Goal: Task Accomplishment & Management: Manage account settings

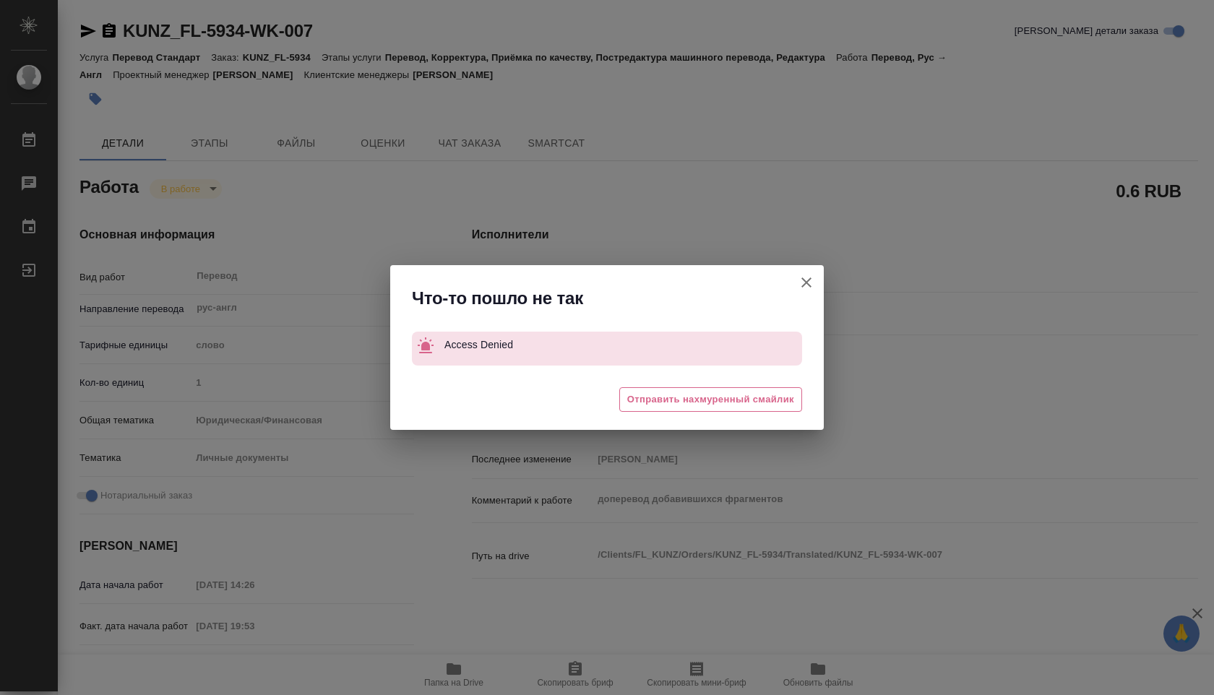
click at [807, 288] on icon "button" at bounding box center [806, 282] width 17 height 17
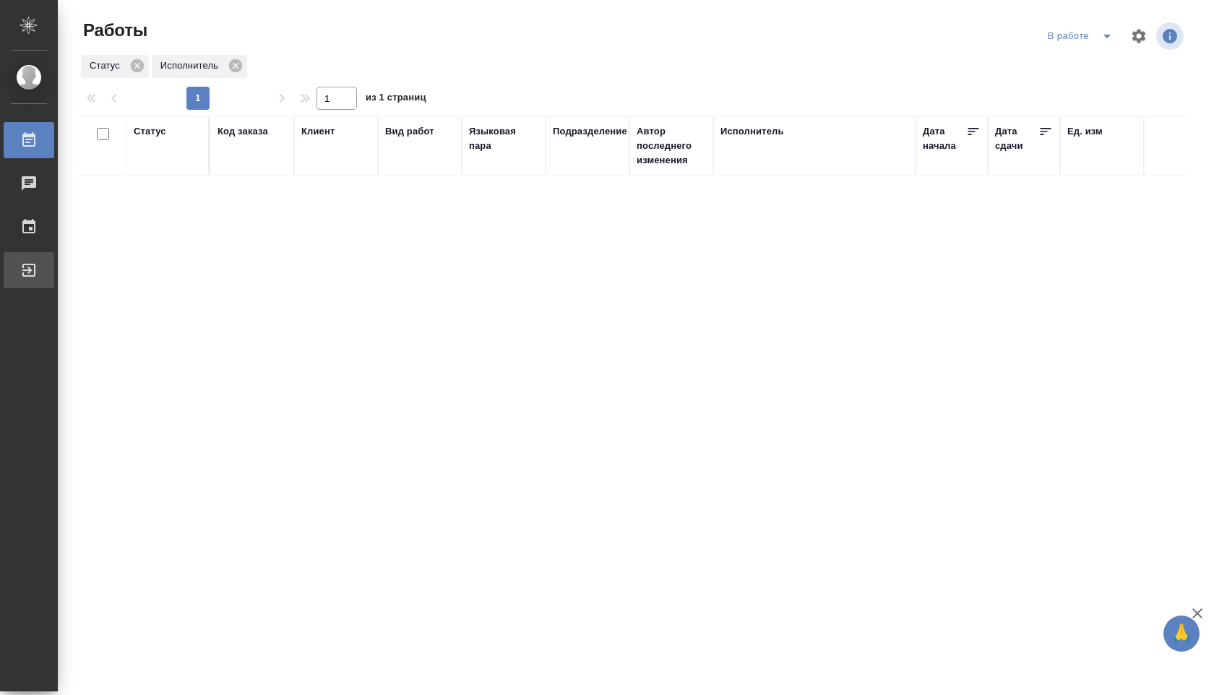
click at [29, 259] on div "Выйти" at bounding box center [11, 270] width 36 height 22
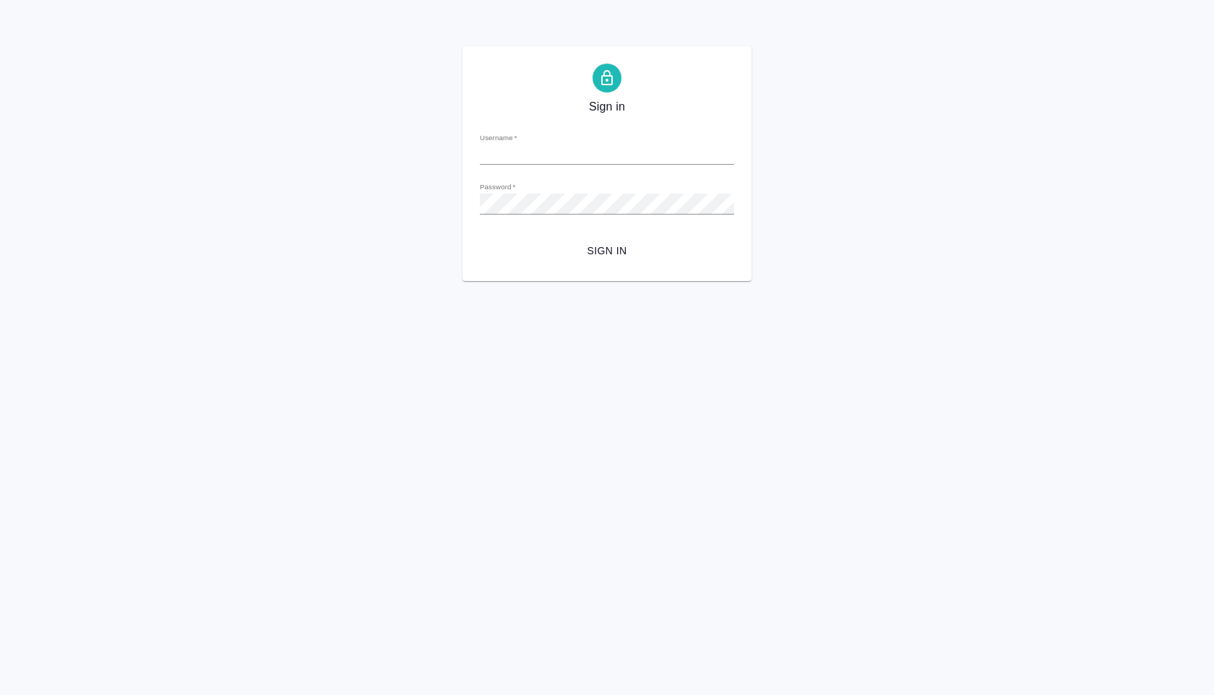
type input "[EMAIL_ADDRESS][DOMAIN_NAME]"
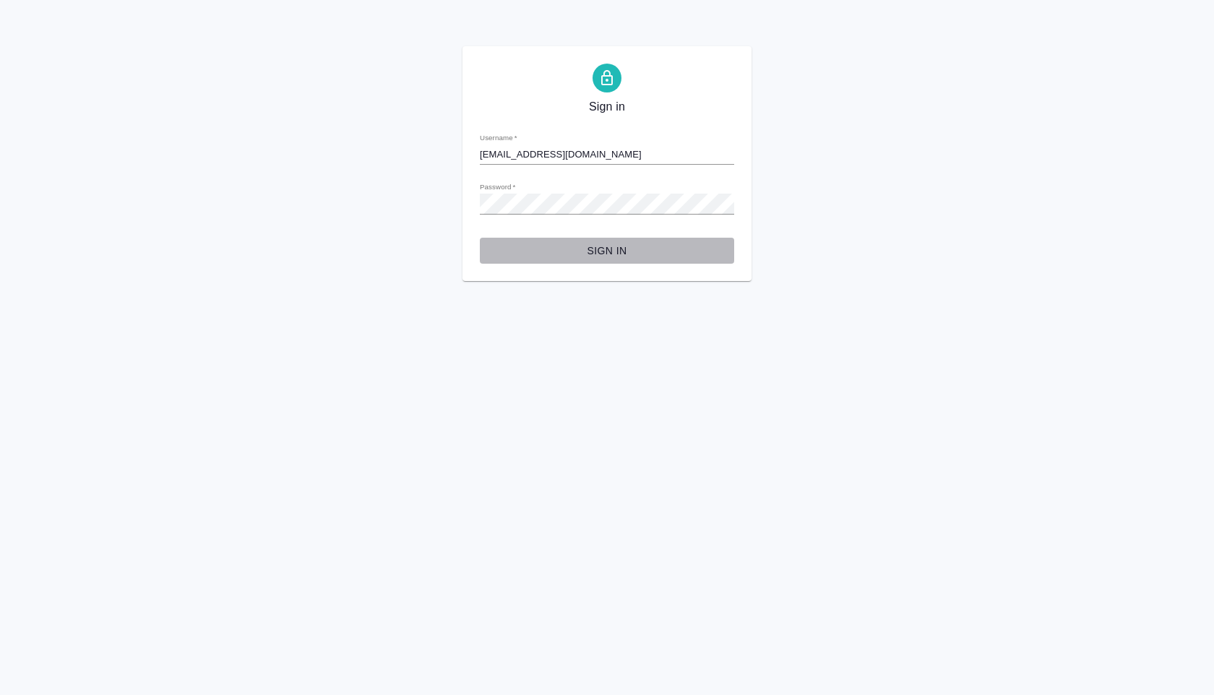
click at [632, 249] on span "Sign in" at bounding box center [606, 251] width 231 height 18
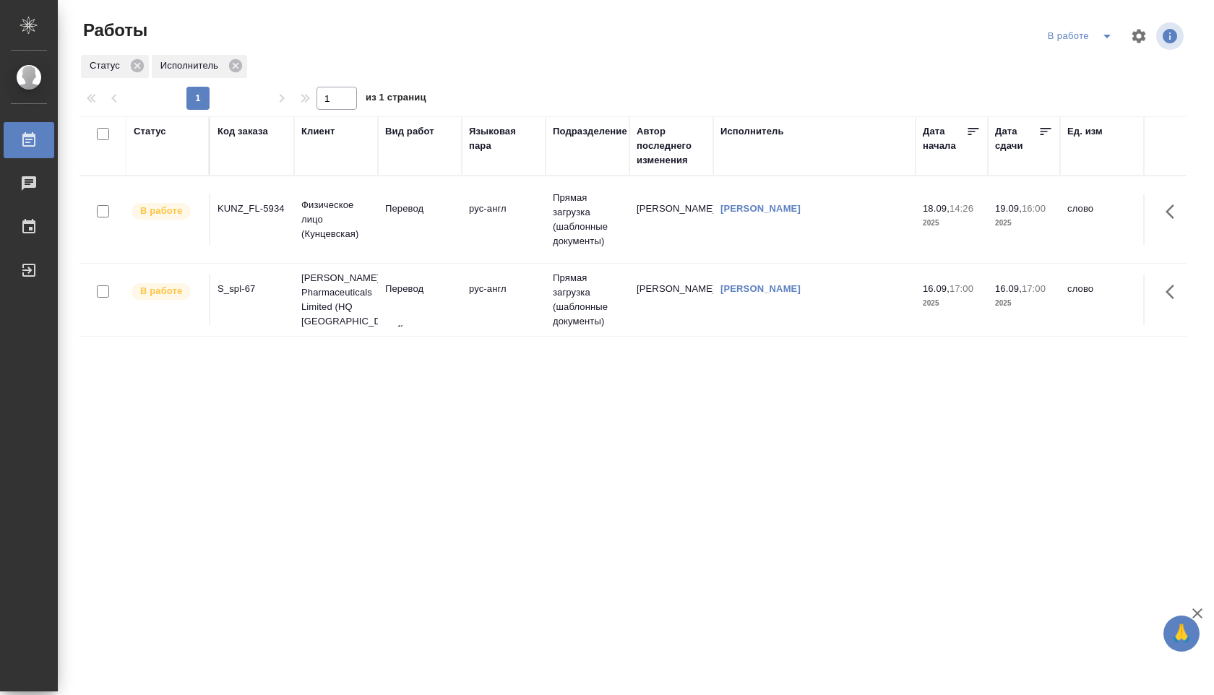
click at [529, 209] on td "рус-англ" at bounding box center [504, 219] width 84 height 51
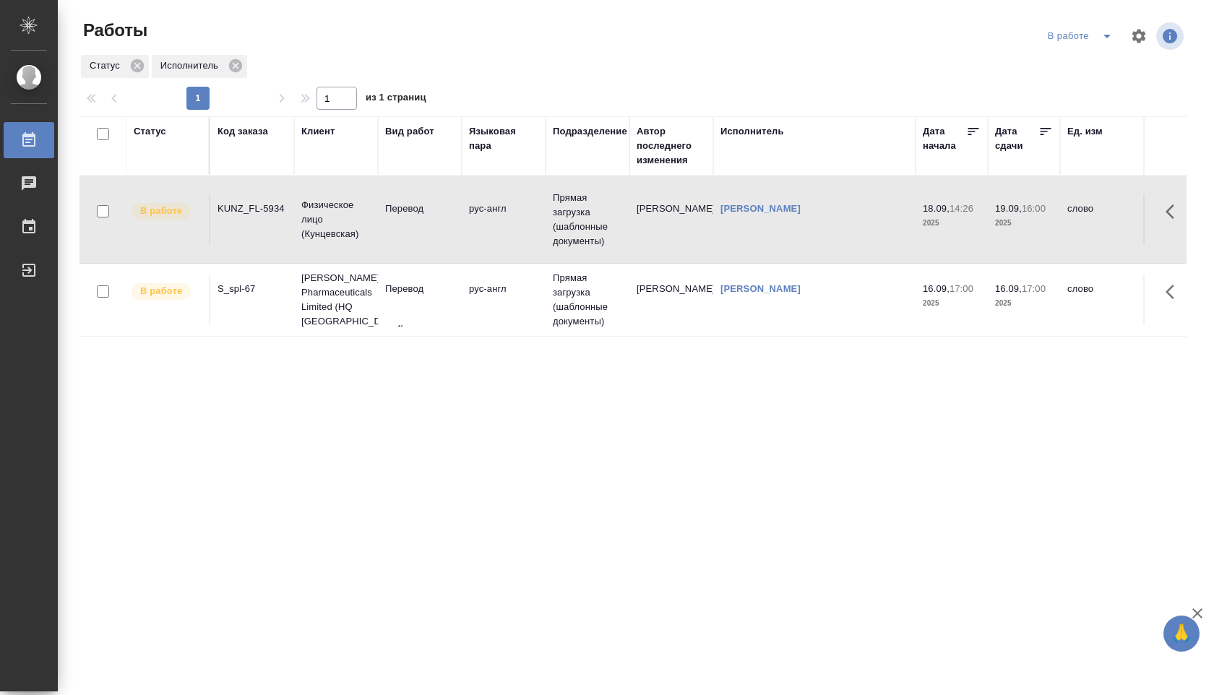
click at [529, 209] on td "рус-англ" at bounding box center [504, 219] width 84 height 51
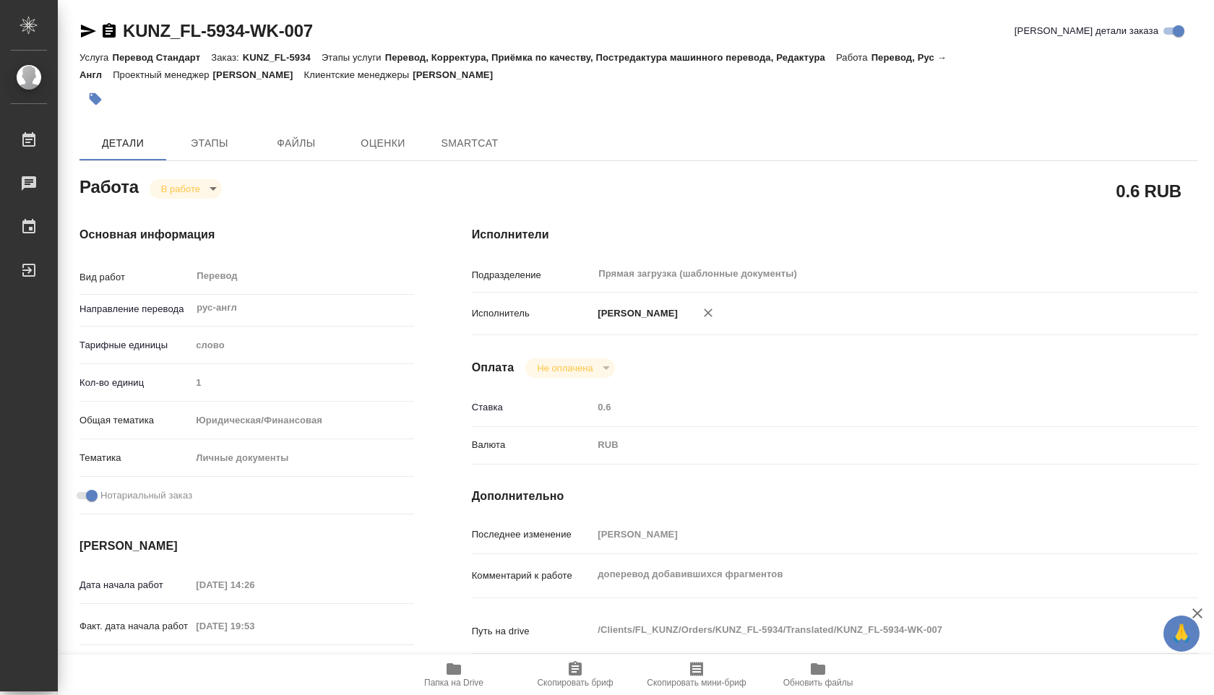
type textarea "x"
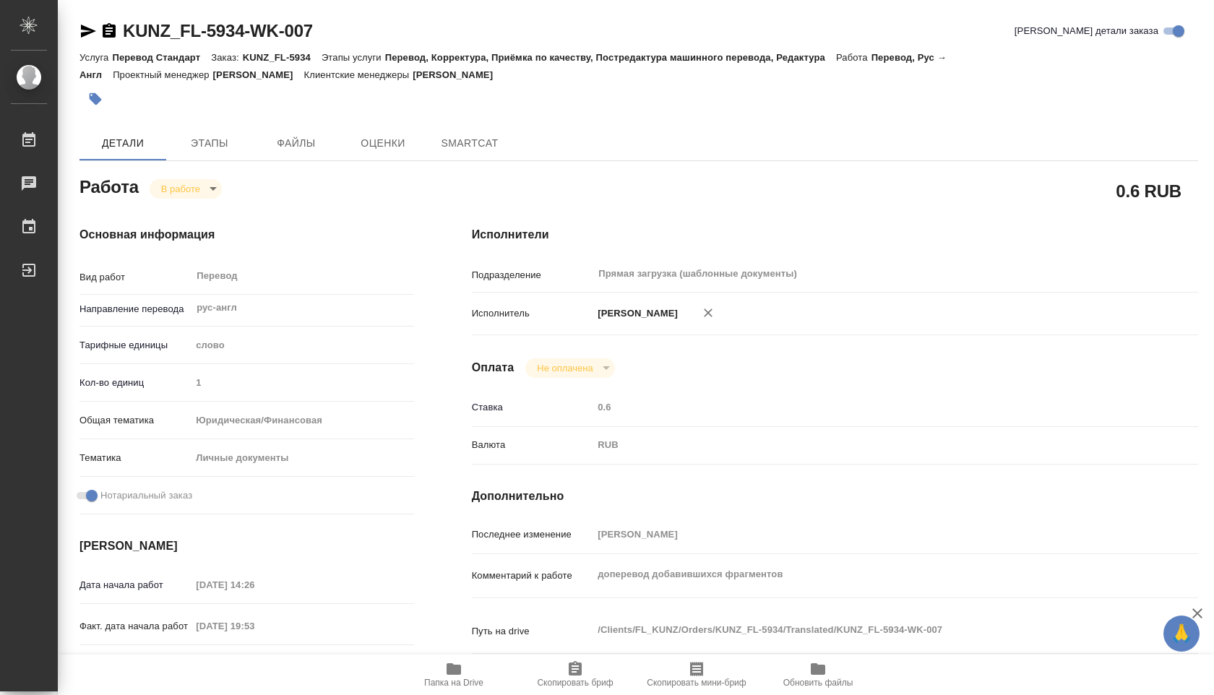
type textarea "x"
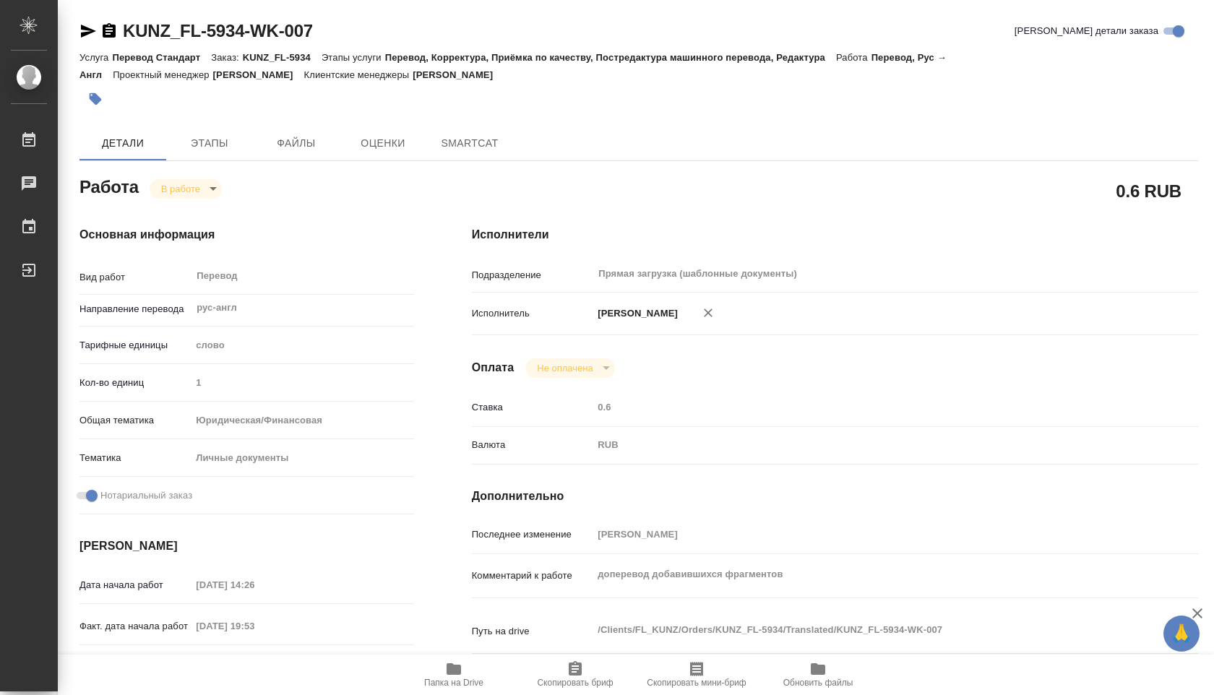
type textarea "x"
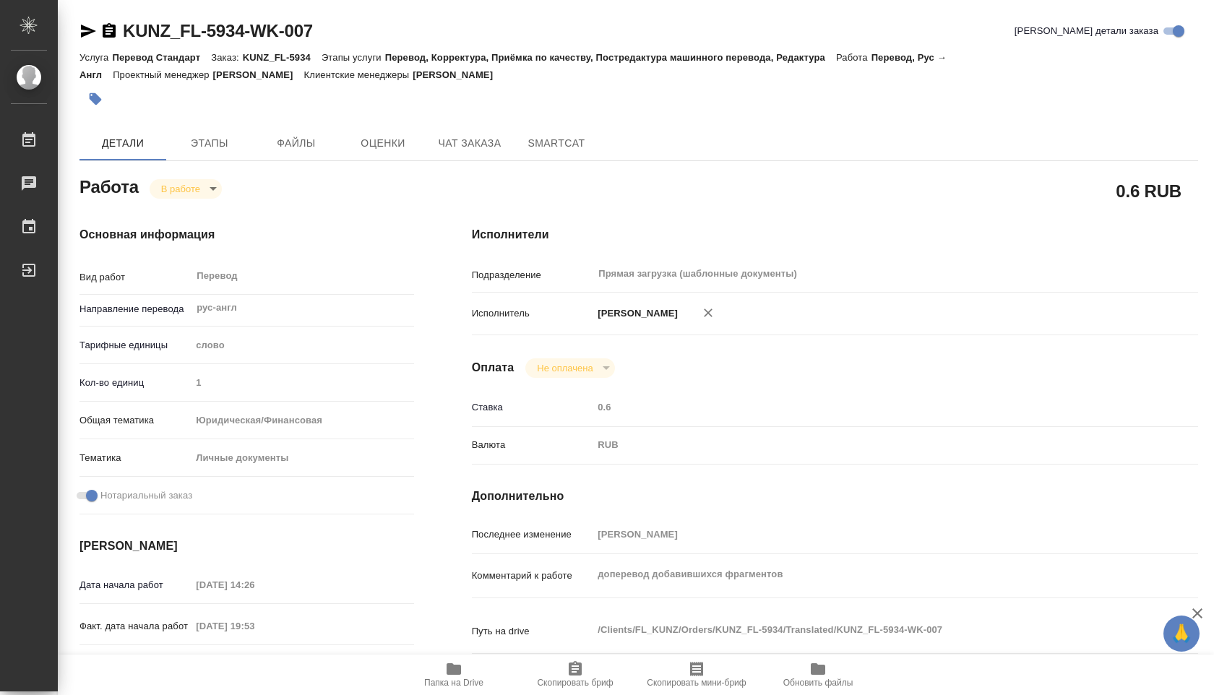
type textarea "x"
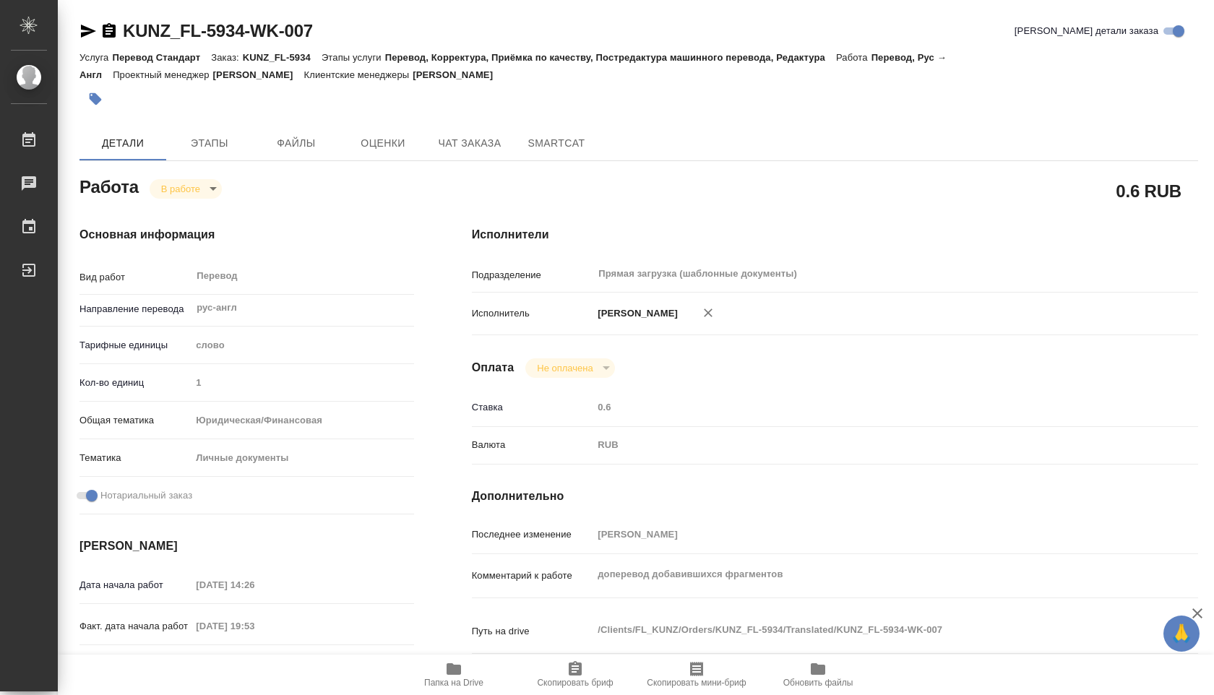
type textarea "x"
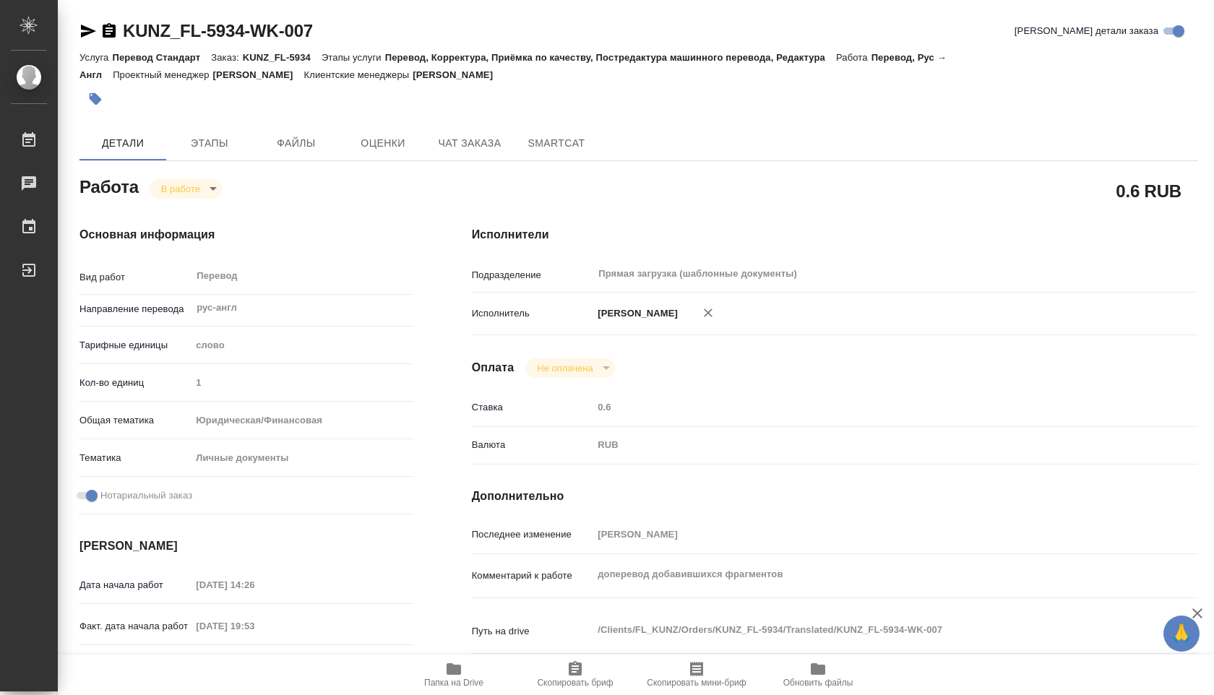
type textarea "x"
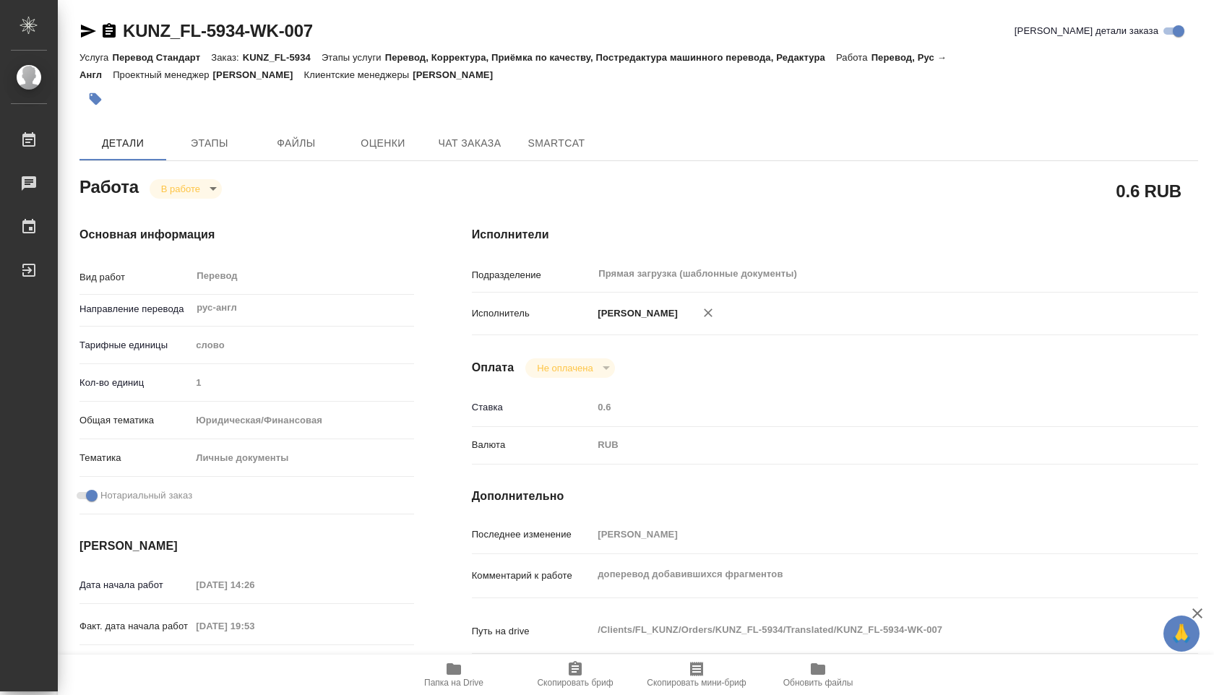
type textarea "x"
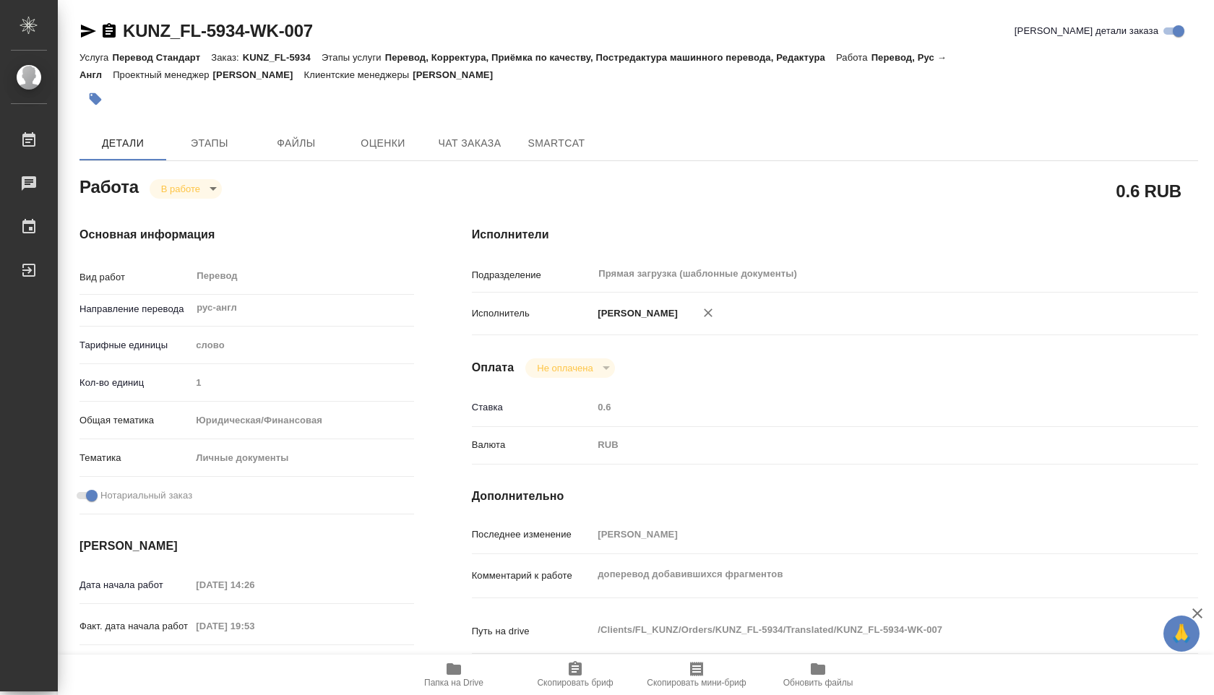
type textarea "x"
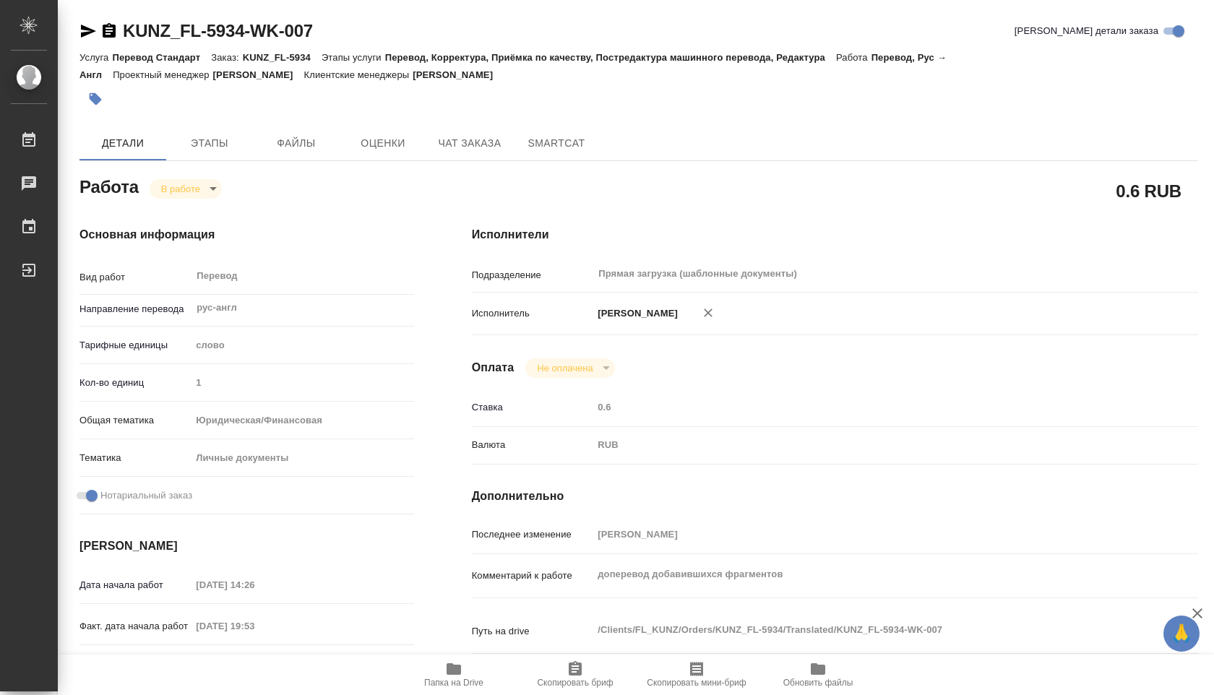
scroll to position [72, 0]
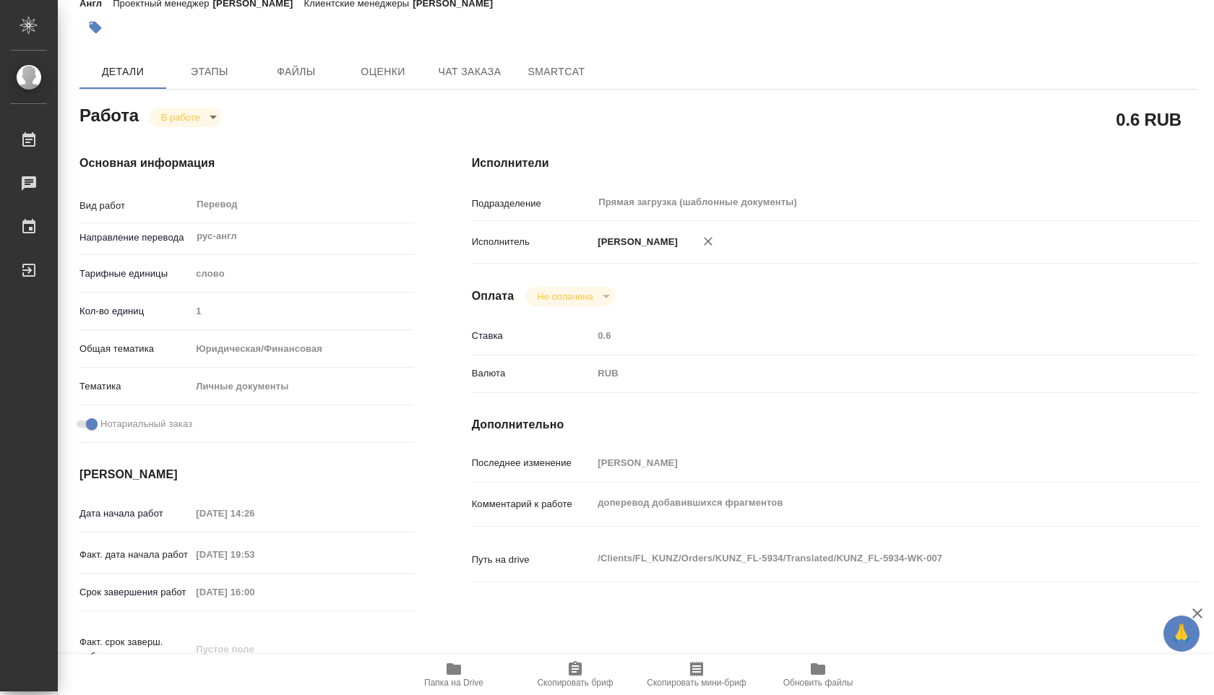
click at [452, 670] on icon "button" at bounding box center [453, 669] width 14 height 12
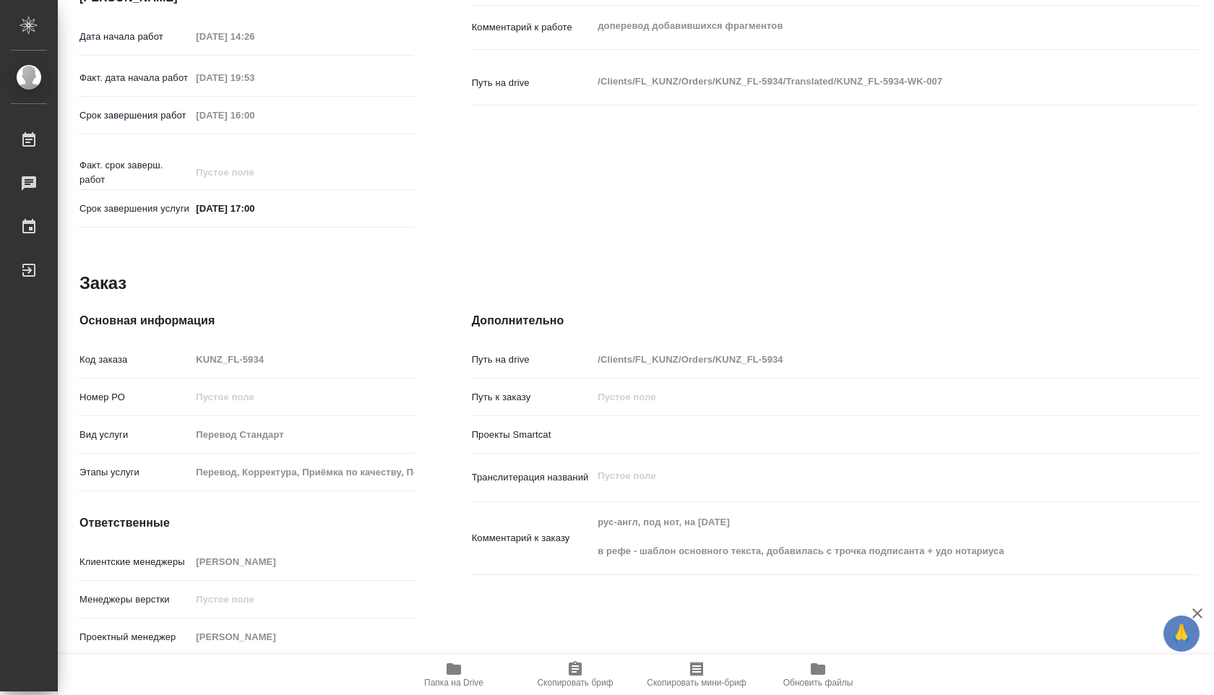
scroll to position [566, 0]
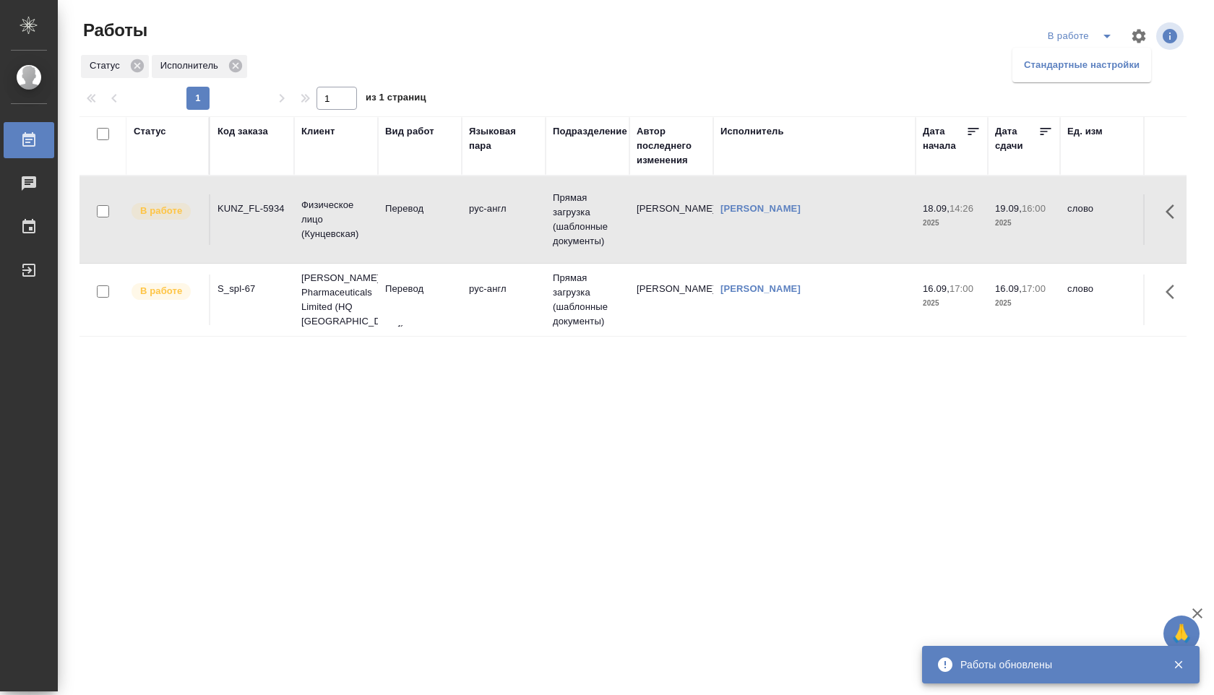
click at [1070, 62] on li "Стандартные настройки" at bounding box center [1081, 64] width 139 height 23
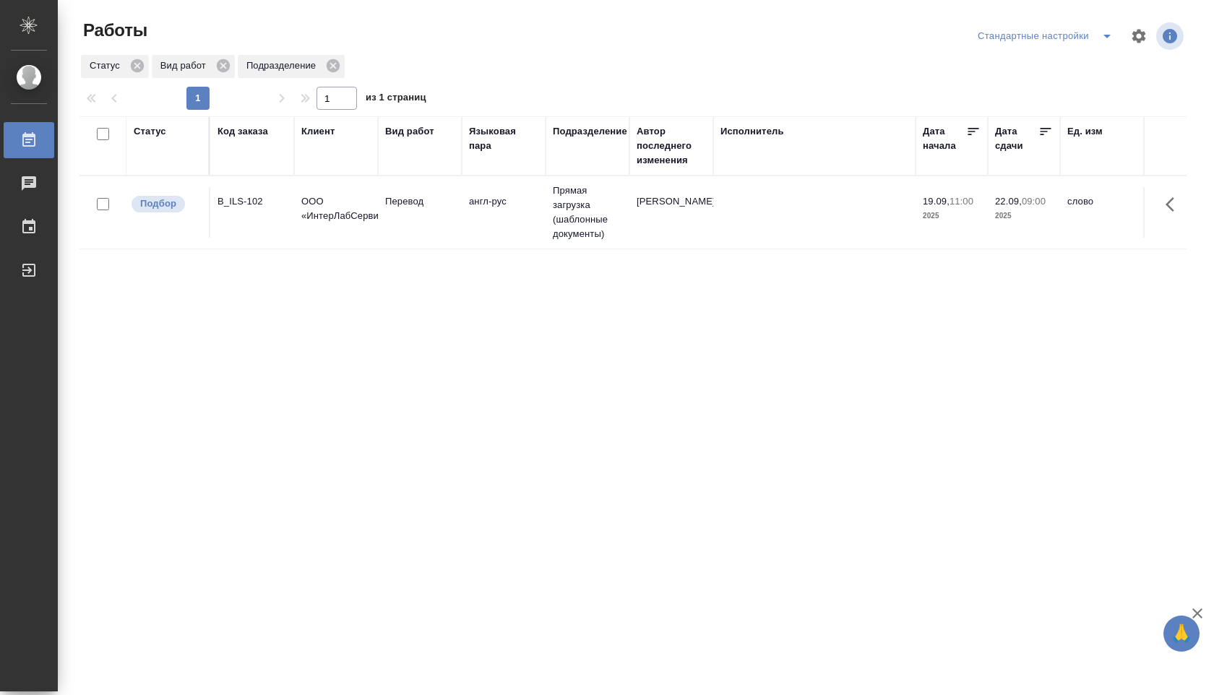
click at [668, 208] on td "[PERSON_NAME]" at bounding box center [671, 212] width 84 height 51
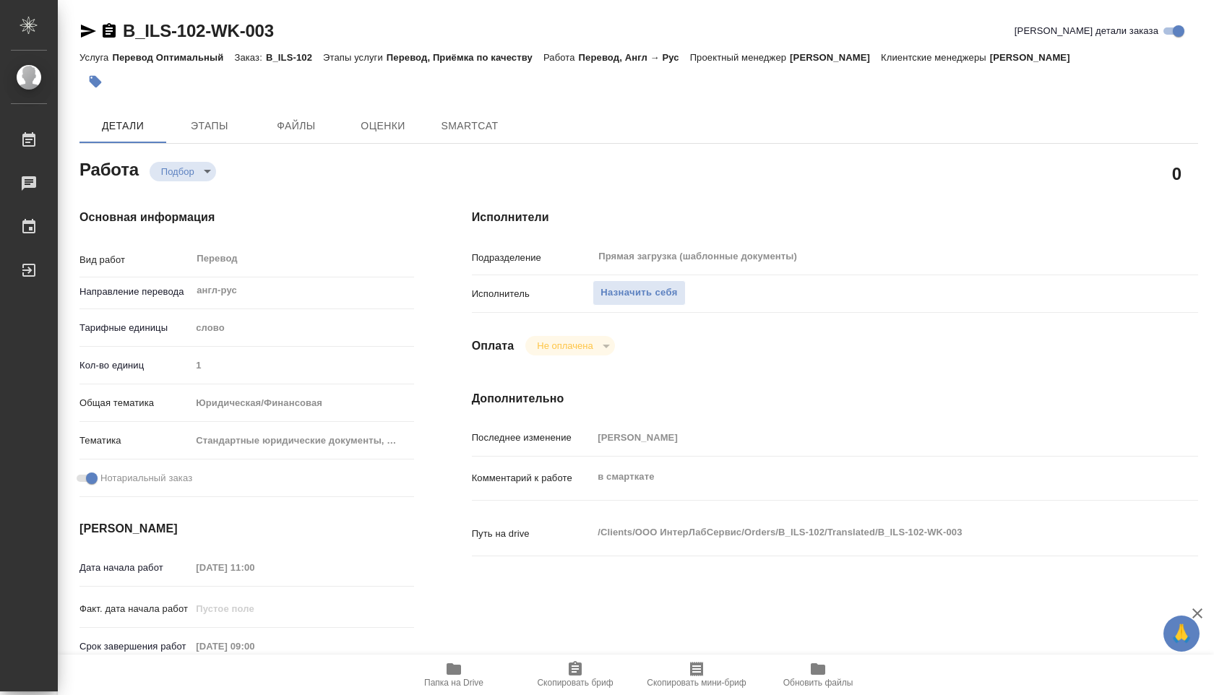
type textarea "x"
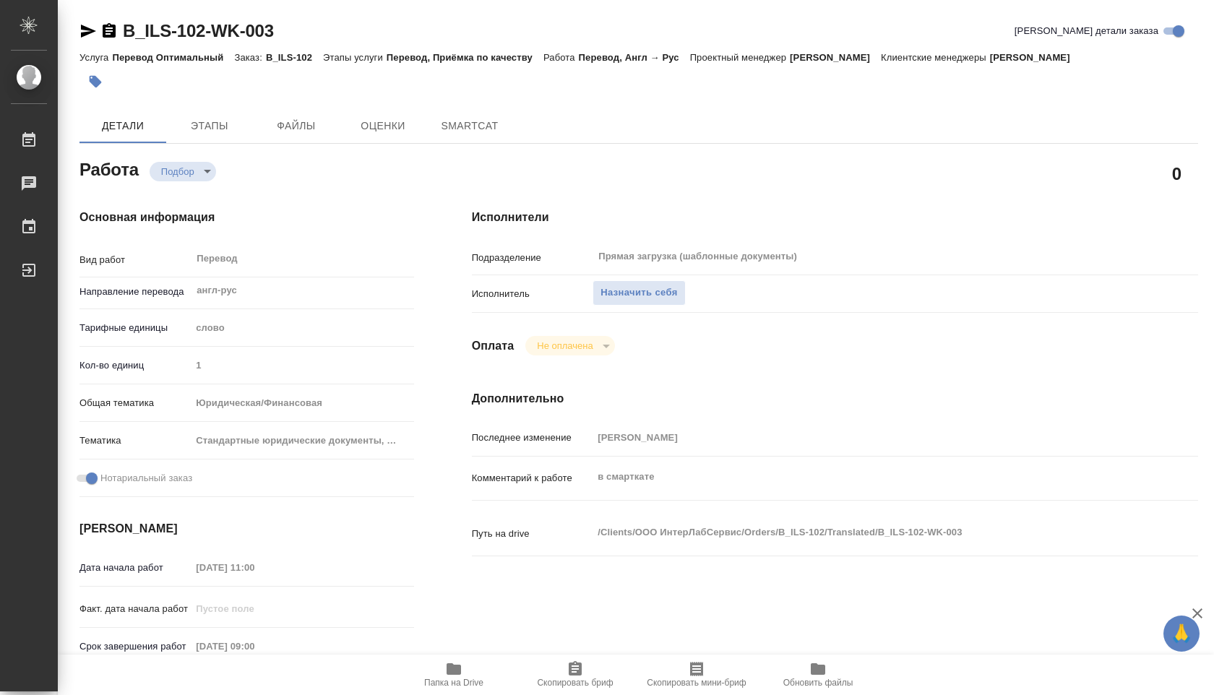
type textarea "x"
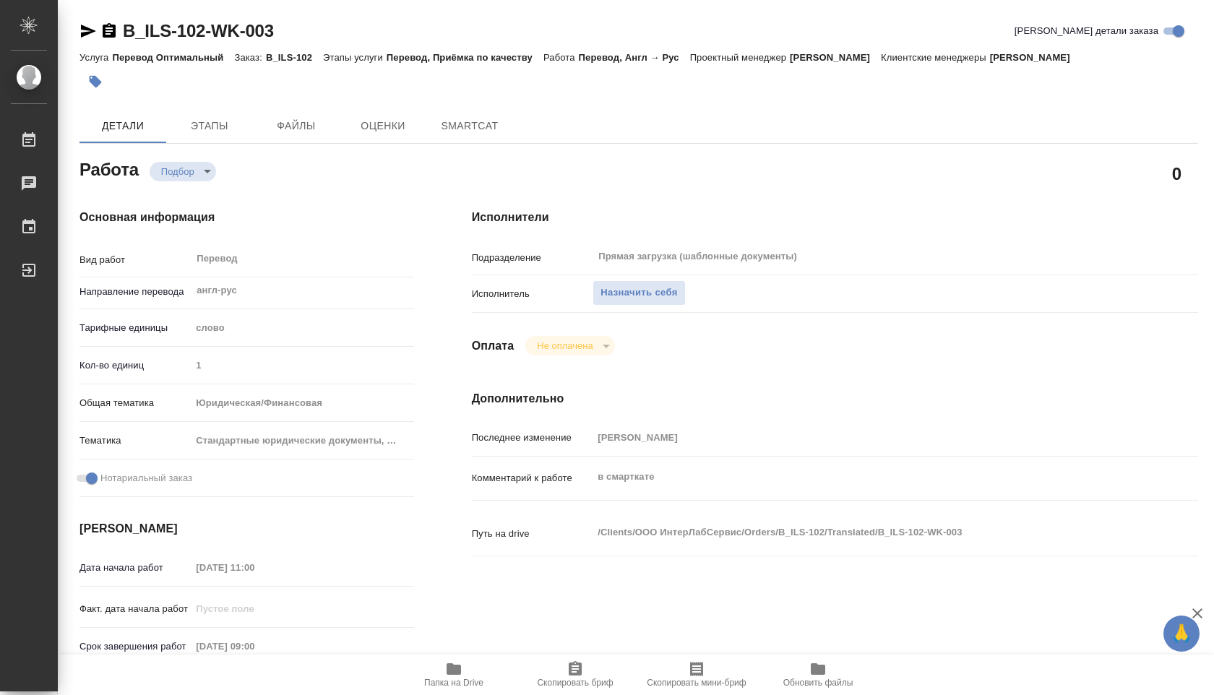
type textarea "x"
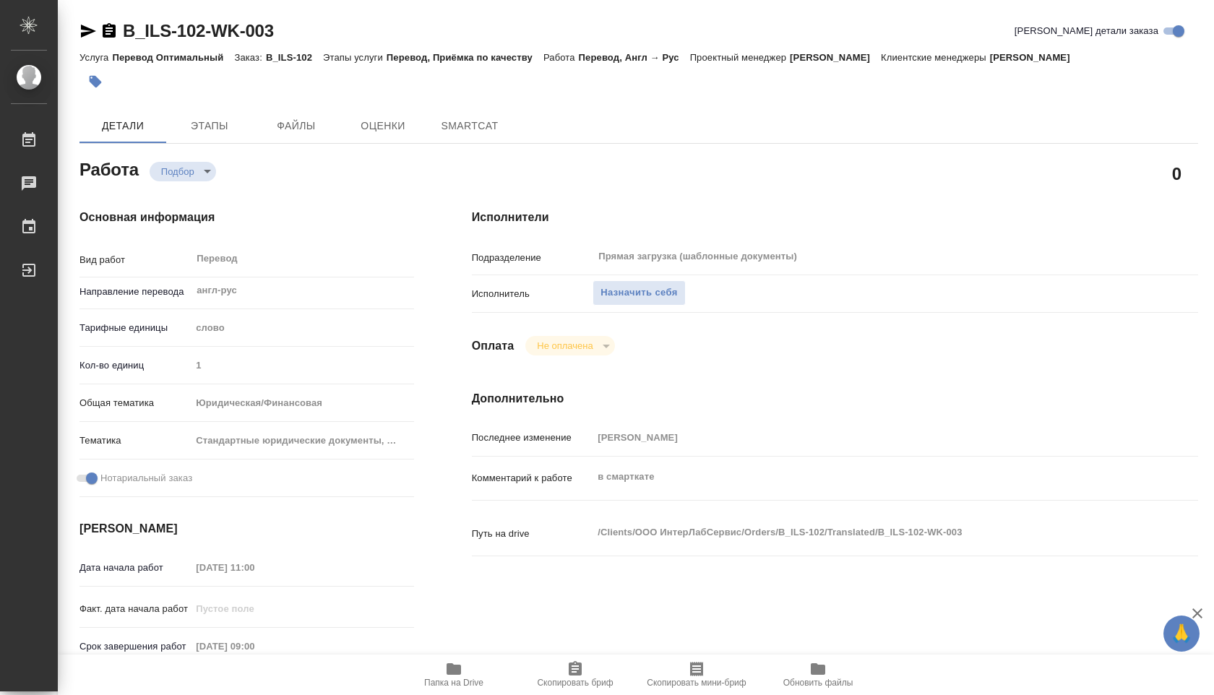
type textarea "x"
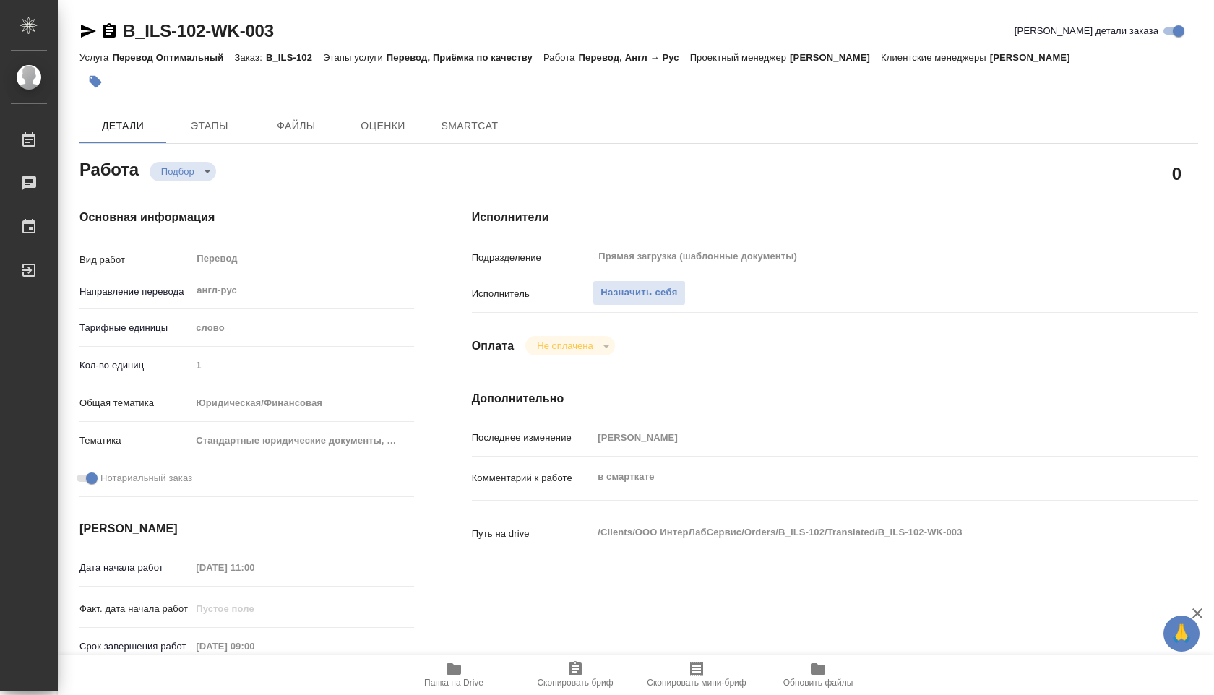
type textarea "x"
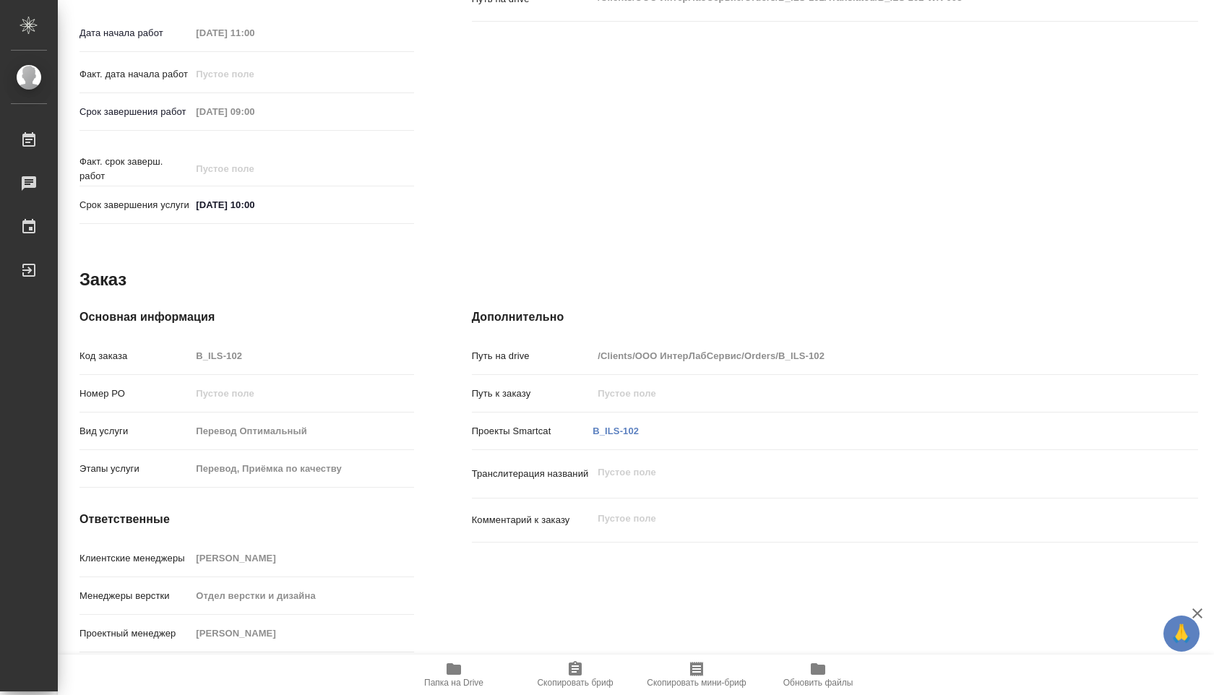
scroll to position [549, 0]
type textarea "x"
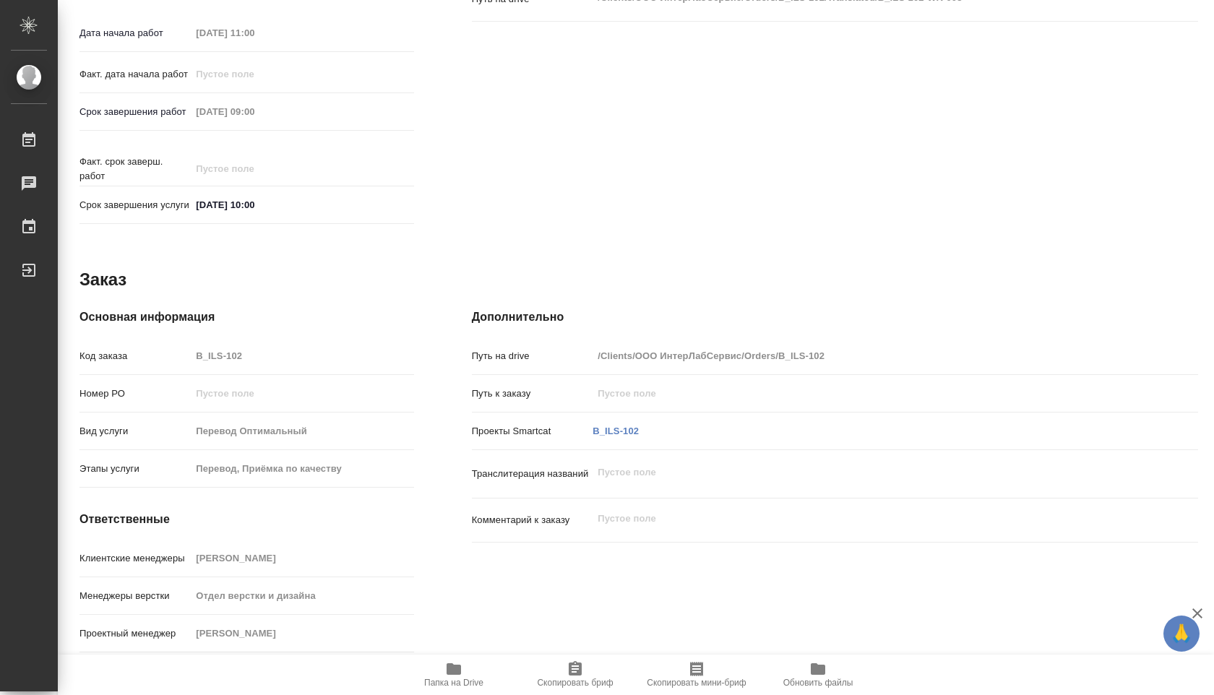
type textarea "x"
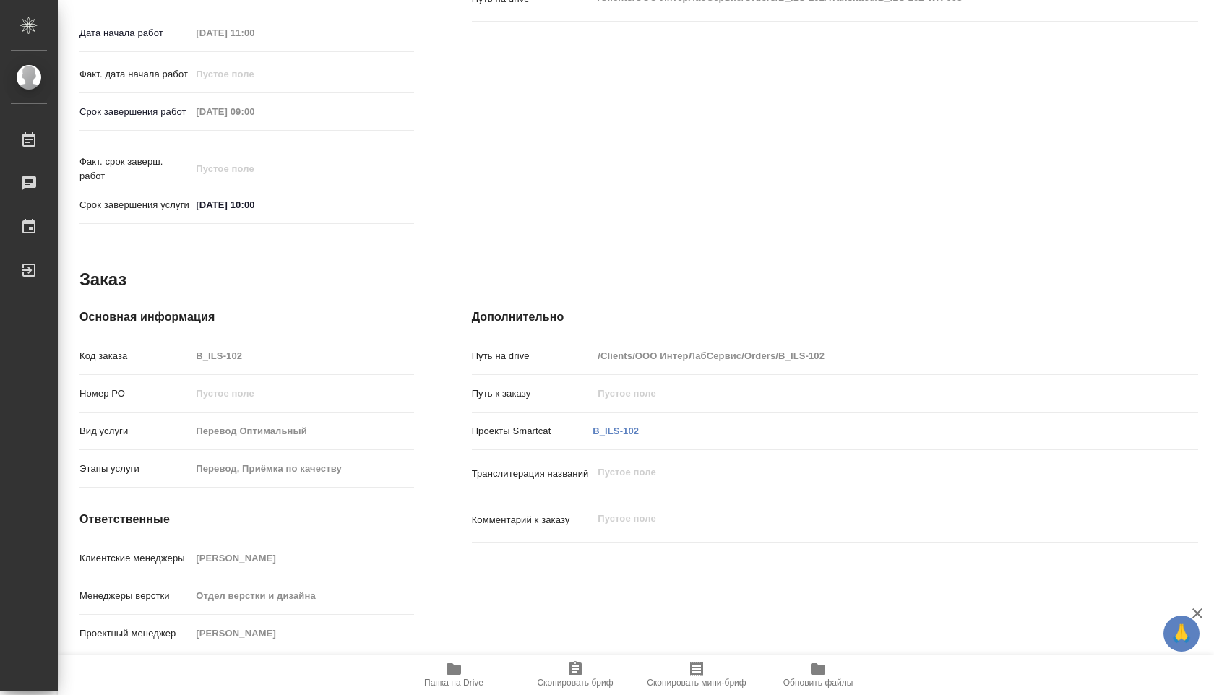
type textarea "x"
click at [446, 660] on icon "button" at bounding box center [453, 668] width 17 height 17
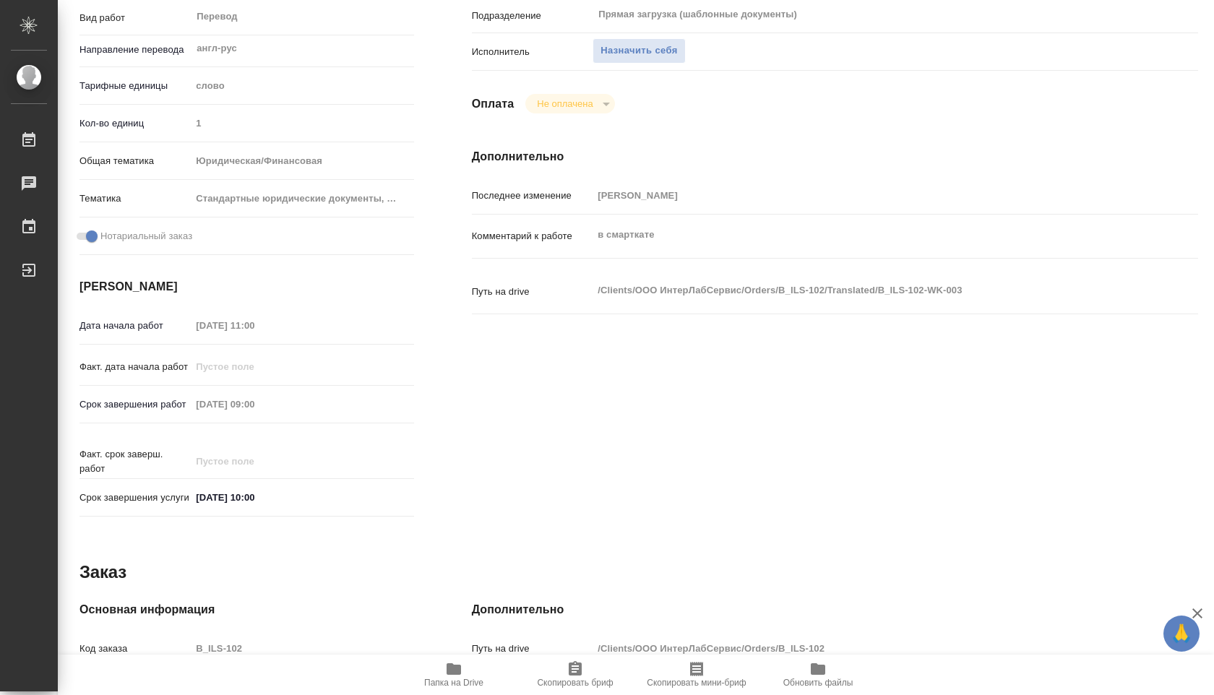
scroll to position [0, 0]
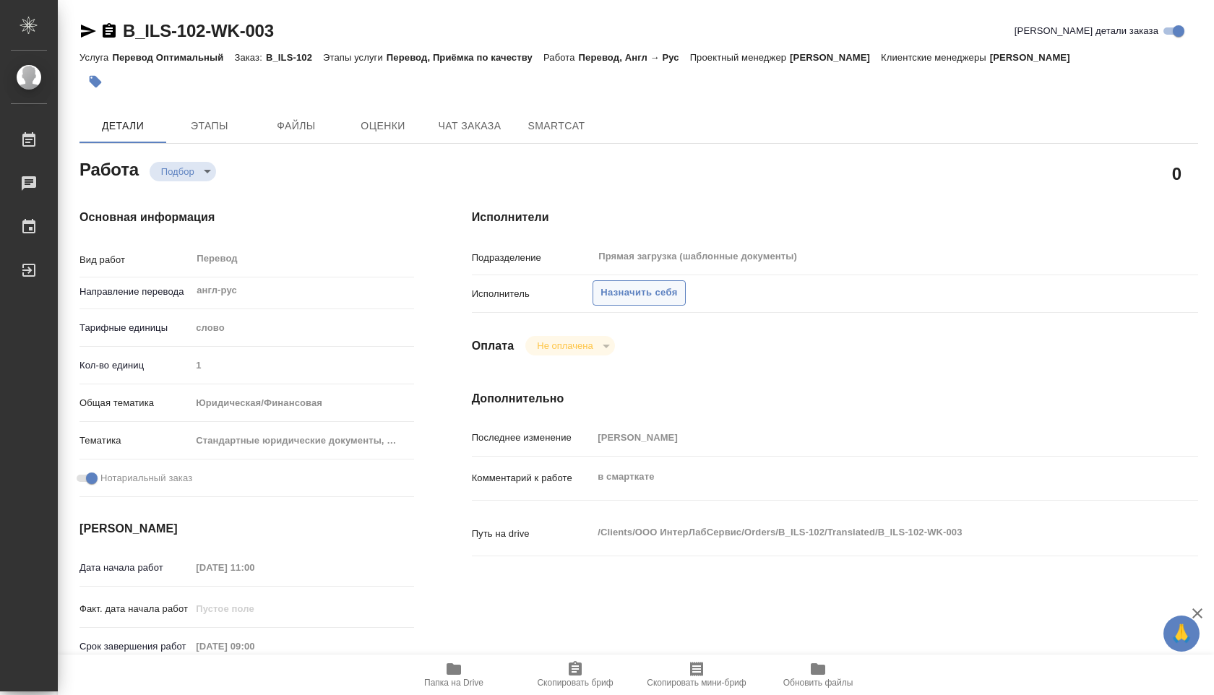
click at [618, 300] on span "Назначить себя" at bounding box center [638, 293] width 77 height 17
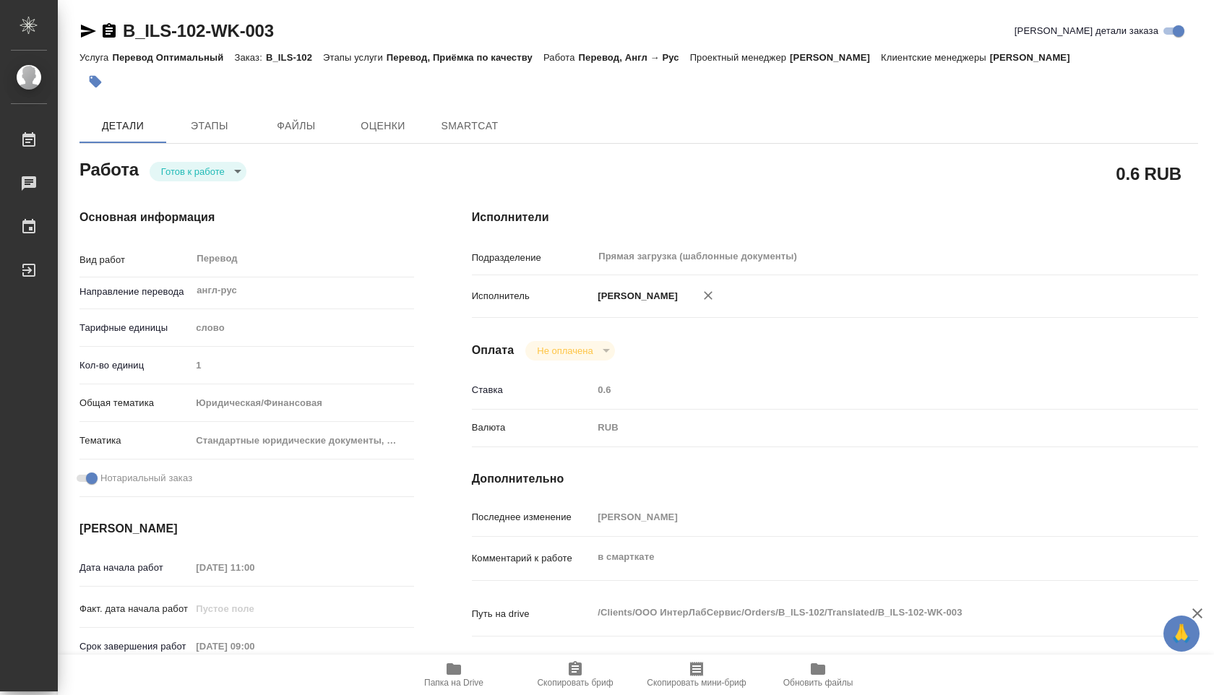
type textarea "x"
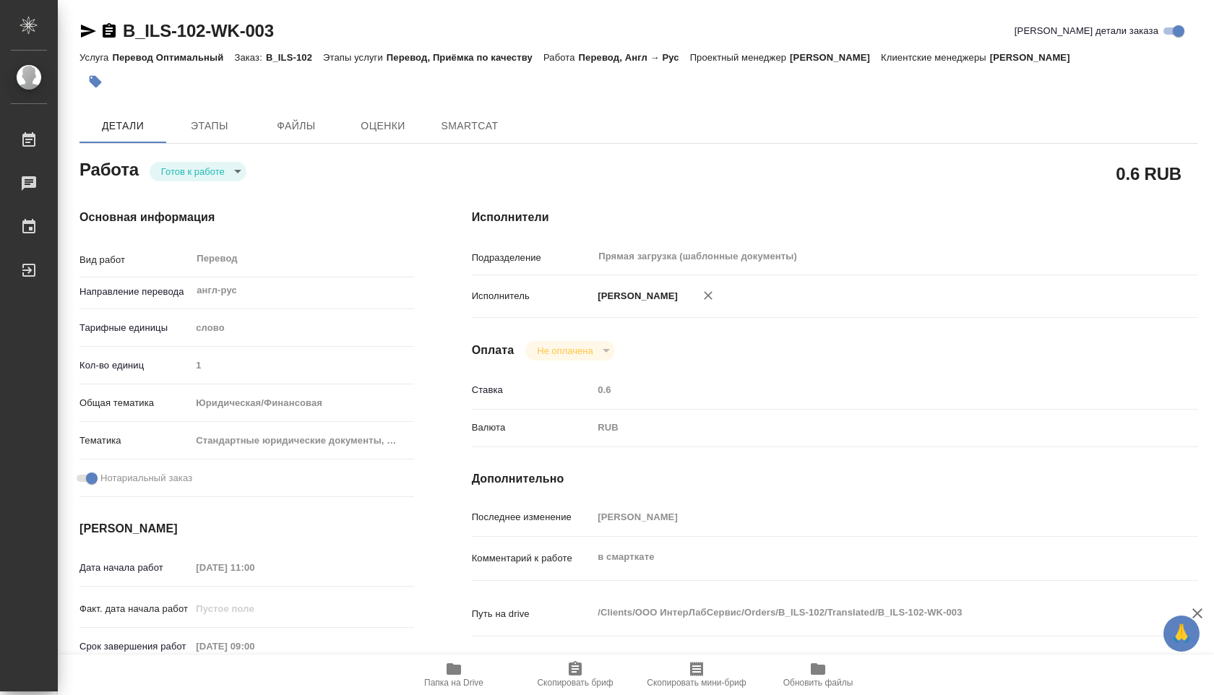
type textarea "x"
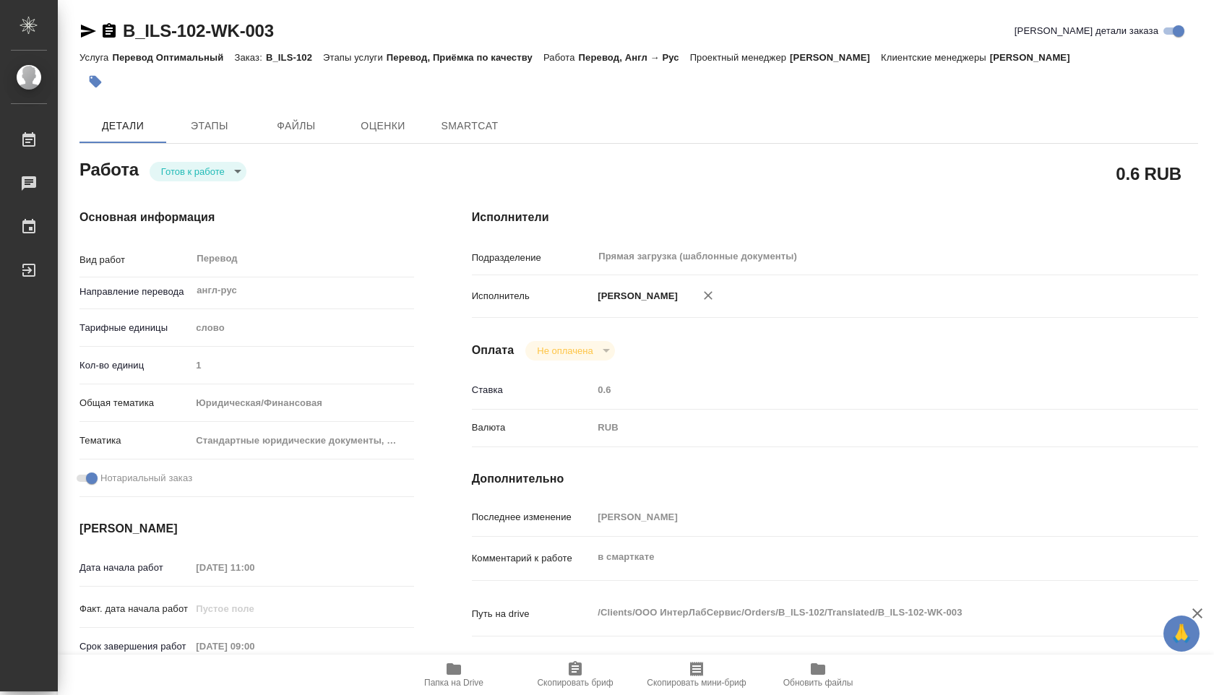
type textarea "x"
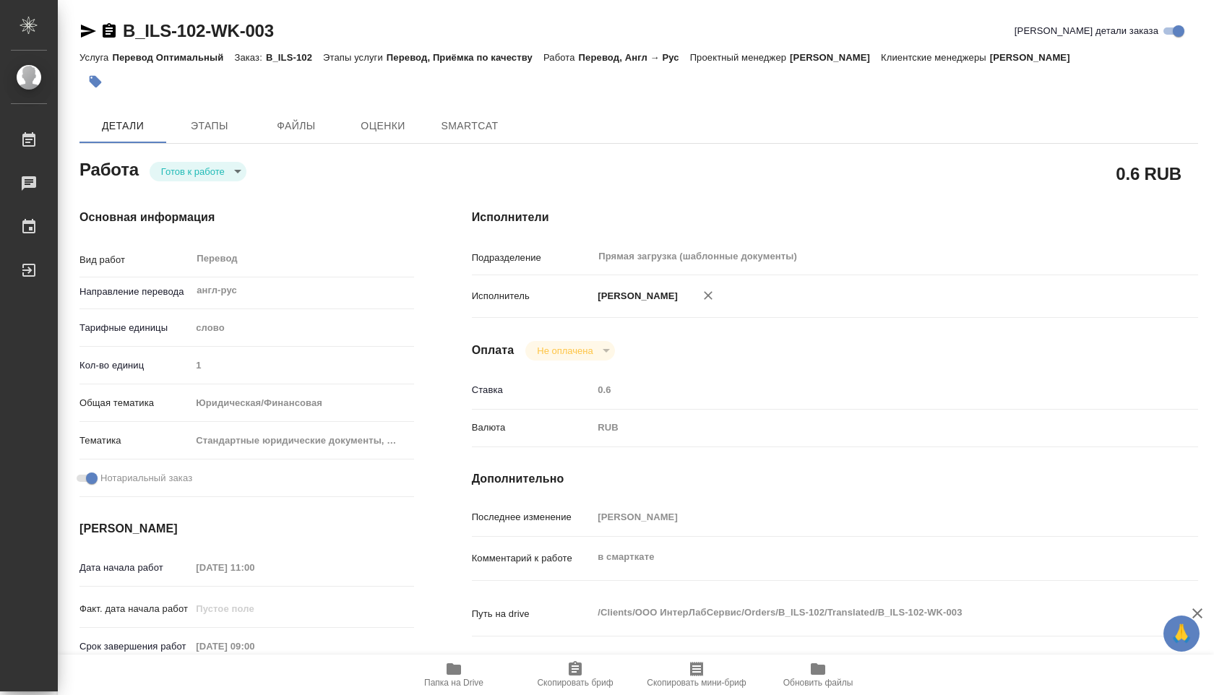
type textarea "x"
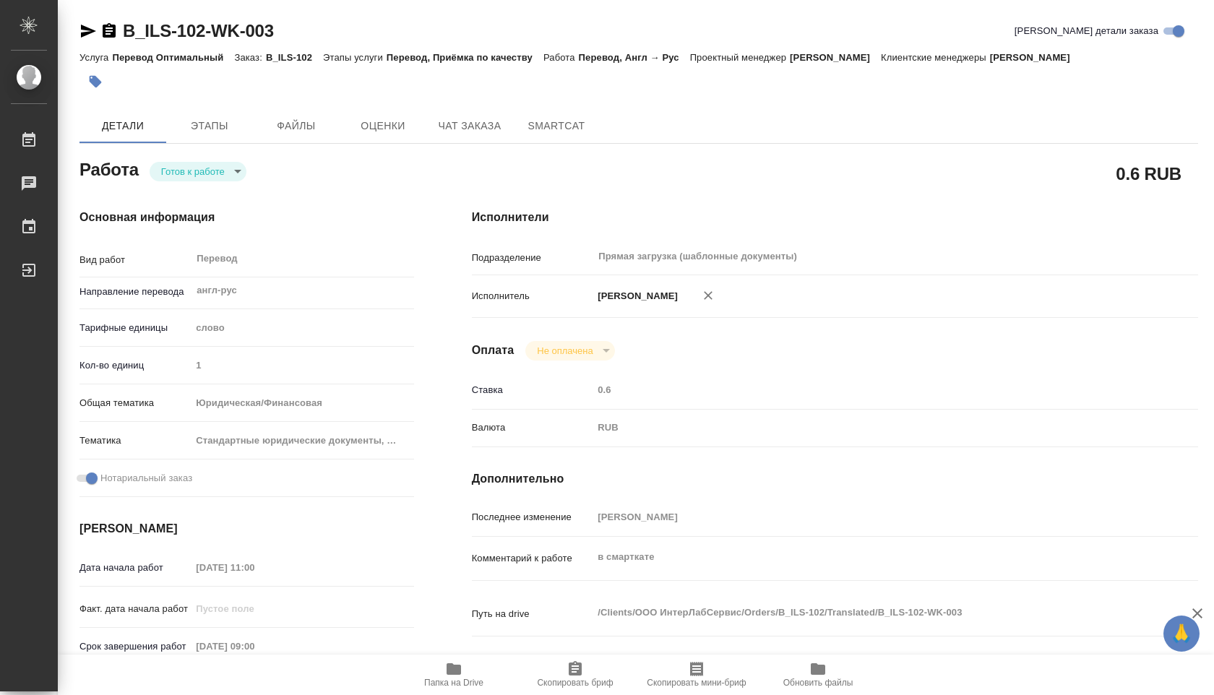
type textarea "x"
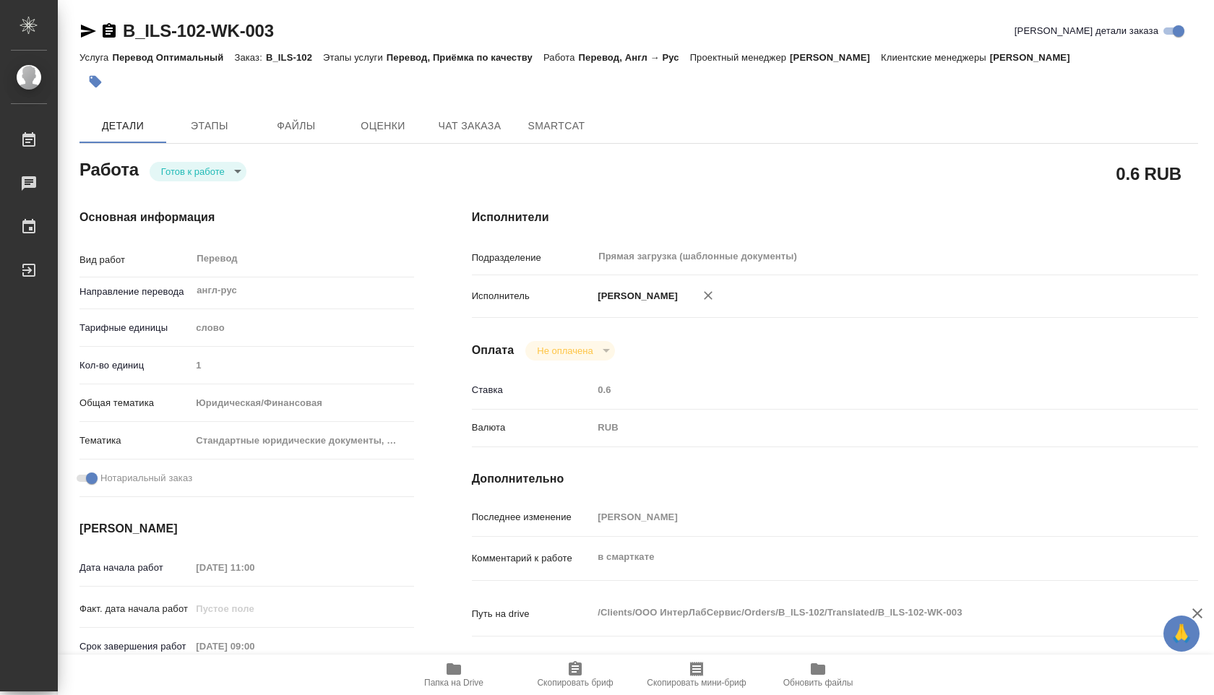
click at [235, 163] on body "🙏 .cls-1 fill:#fff; AWATERA [PERSON_NAME] Чаты График Выйти B_ILS-102-WK-003 Кр…" at bounding box center [607, 347] width 1214 height 695
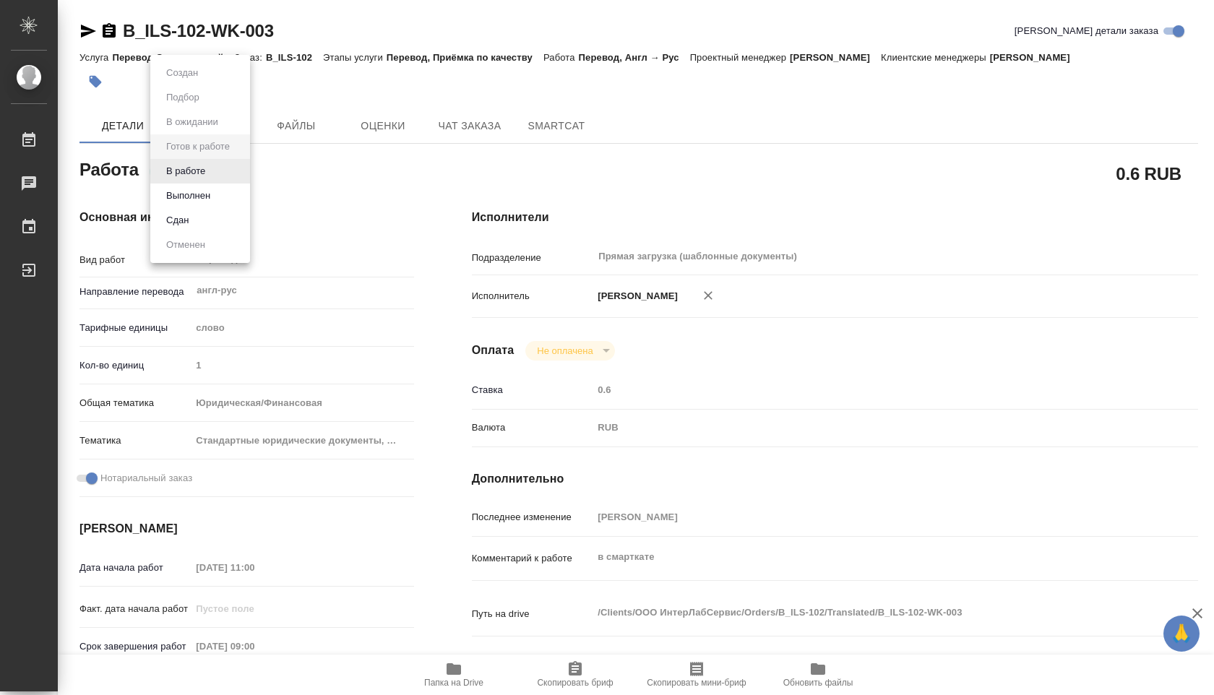
type textarea "x"
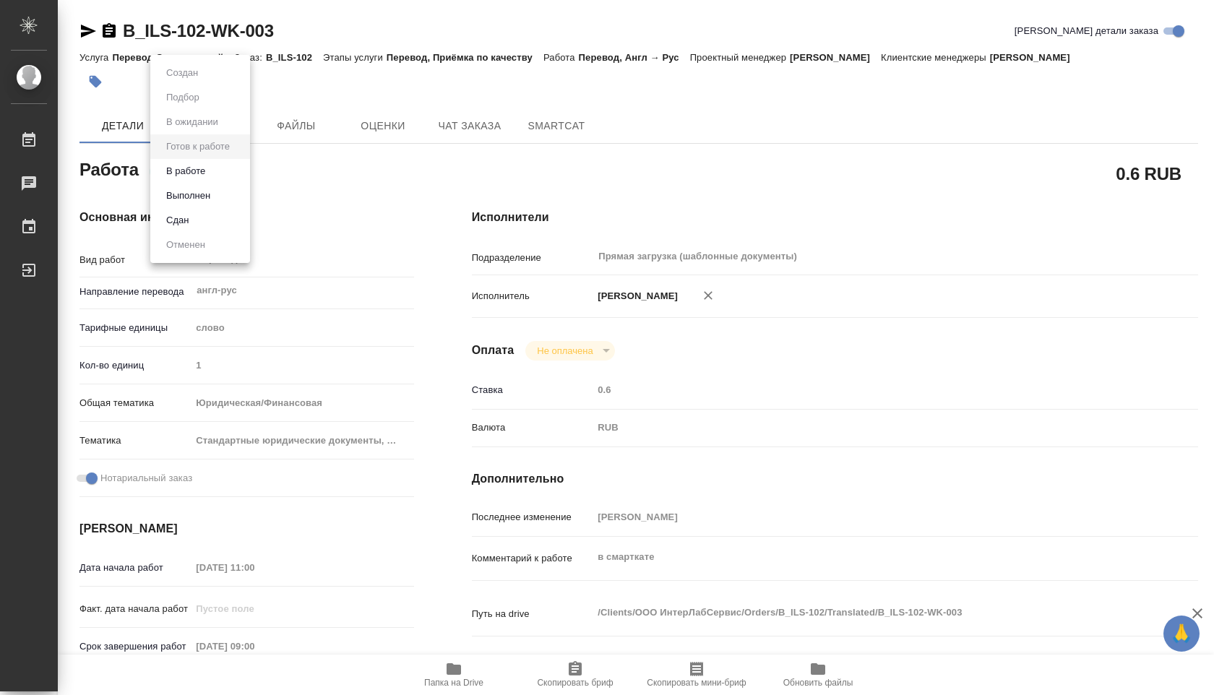
click at [220, 168] on li "В работе" at bounding box center [200, 171] width 100 height 25
type textarea "x"
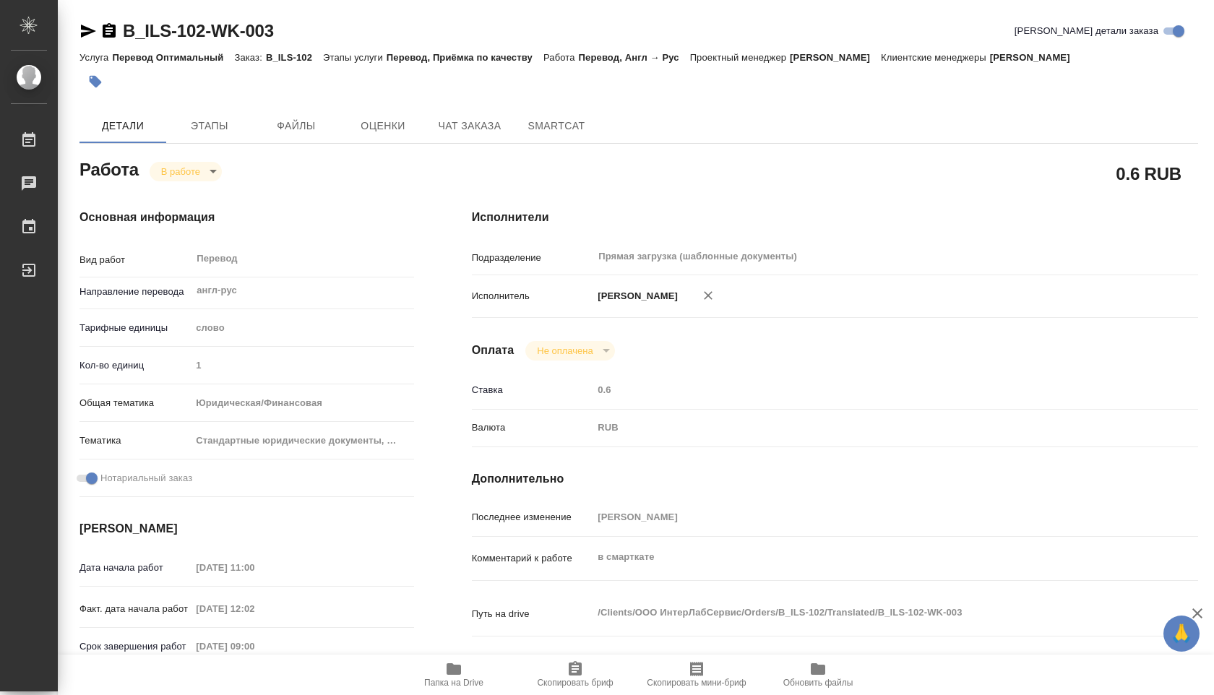
type textarea "x"
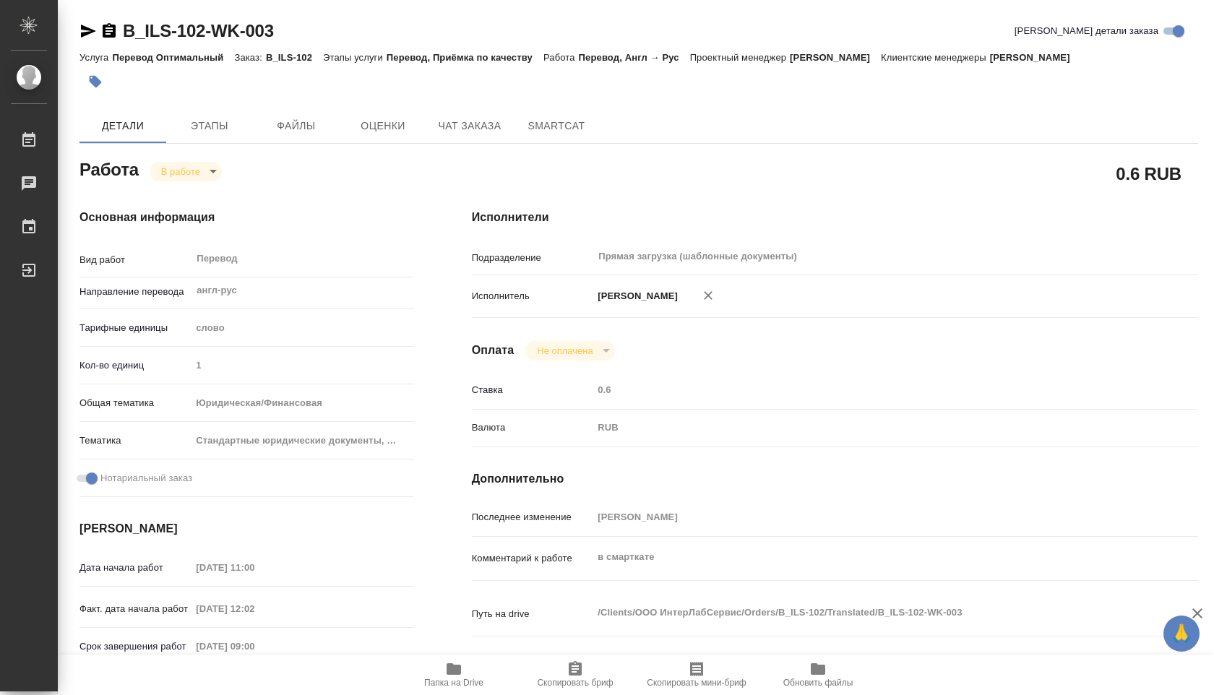
type textarea "x"
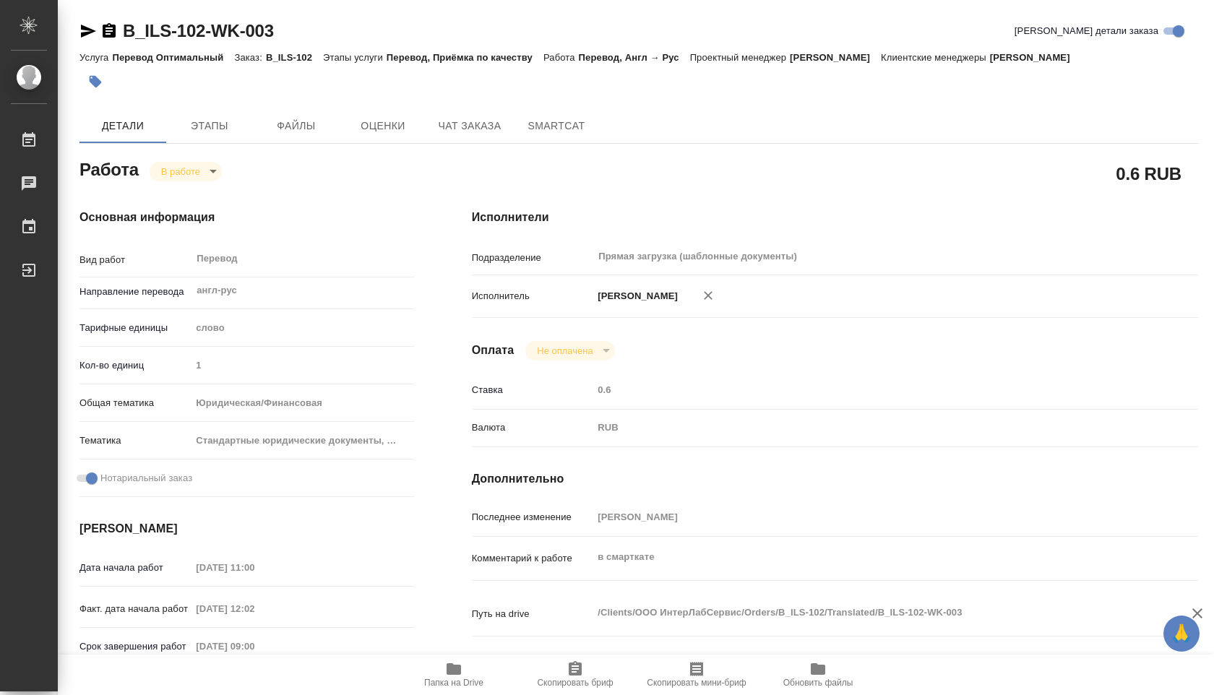
type textarea "x"
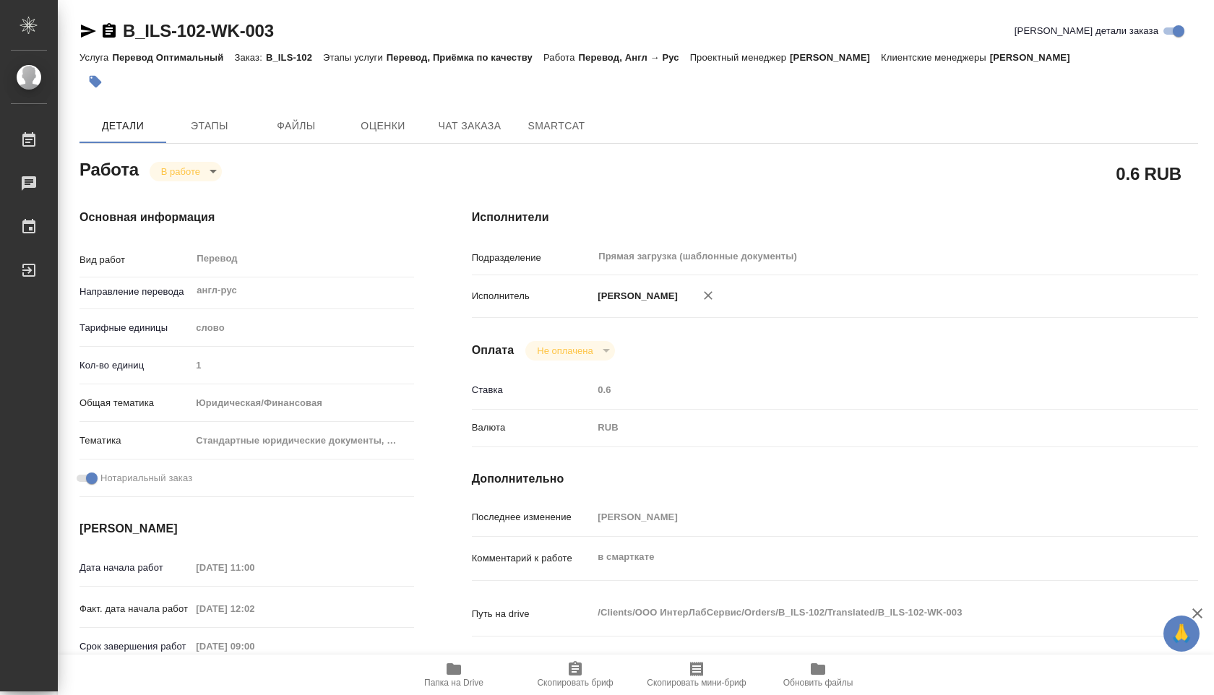
type textarea "x"
